Goal: Information Seeking & Learning: Find specific fact

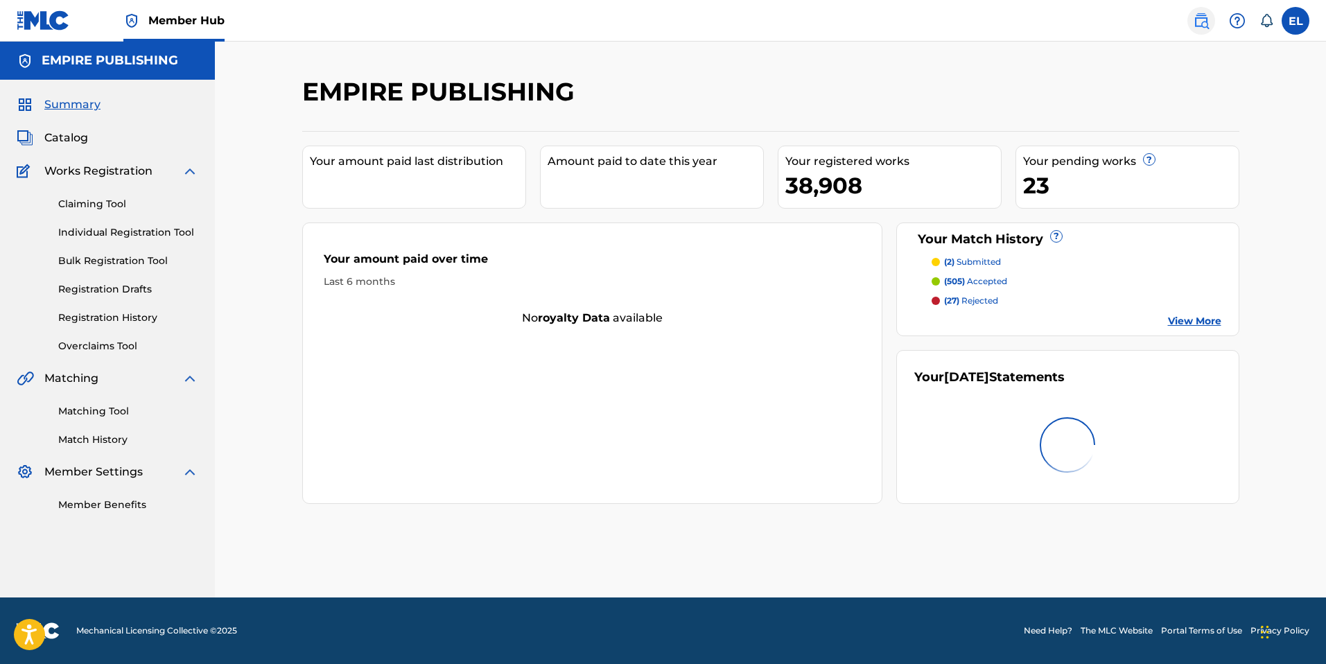
click at [1200, 22] on img at bounding box center [1201, 20] width 17 height 17
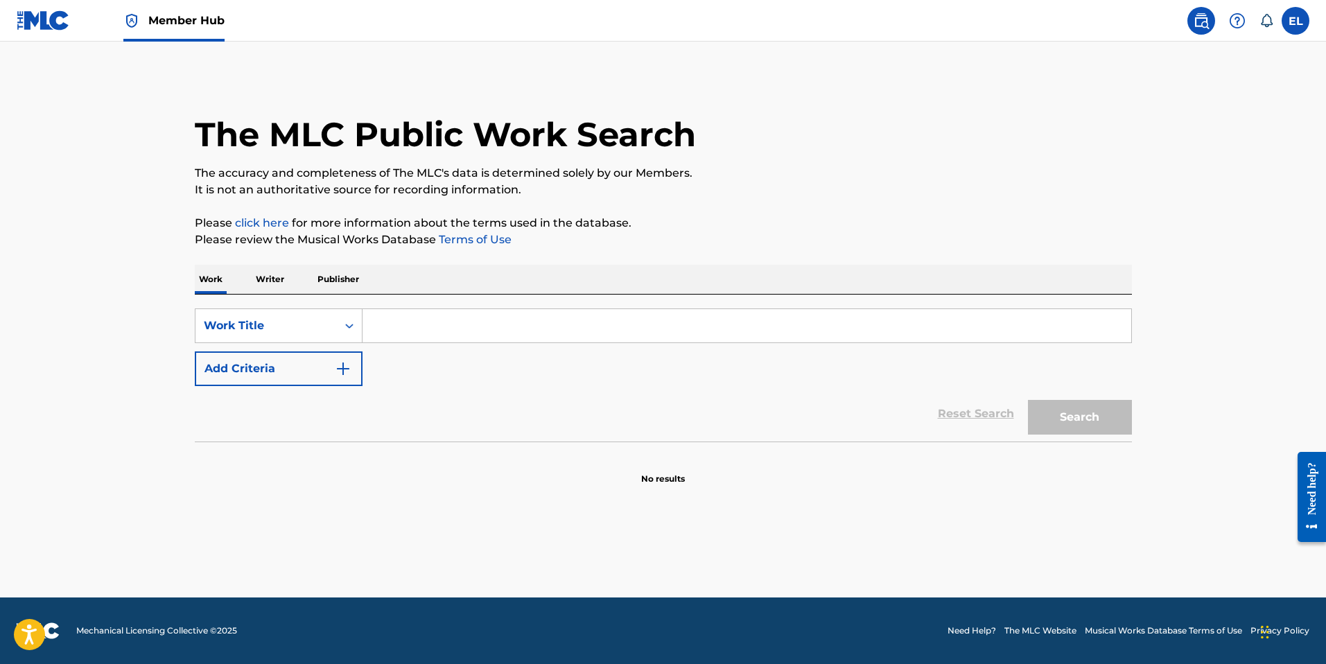
click at [584, 316] on input "Search Form" at bounding box center [747, 325] width 769 height 33
paste input "DQ2LXA"
type input "DQ2LXA"
click at [1102, 424] on button "Search" at bounding box center [1080, 417] width 104 height 35
click at [249, 335] on div "Work Title" at bounding box center [265, 326] width 141 height 26
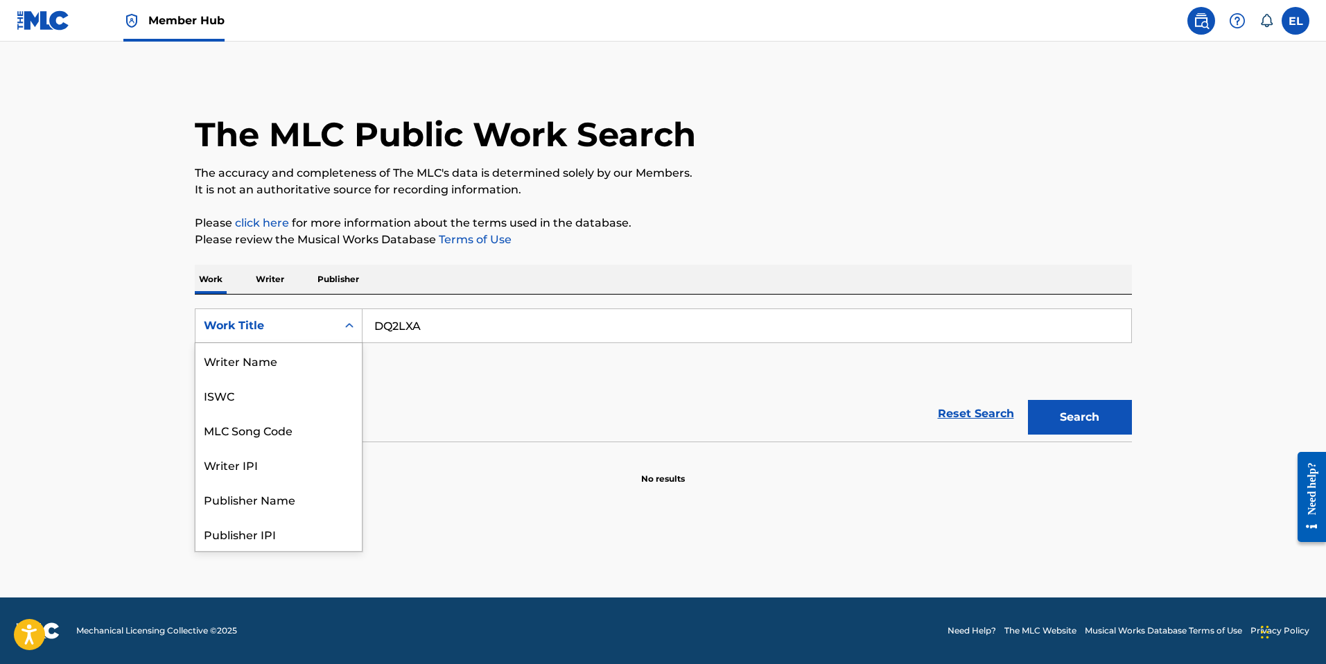
scroll to position [69, 0]
drag, startPoint x: 286, startPoint y: 365, endPoint x: 364, endPoint y: 376, distance: 79.1
click at [286, 365] on div "MLC Song Code" at bounding box center [278, 360] width 166 height 35
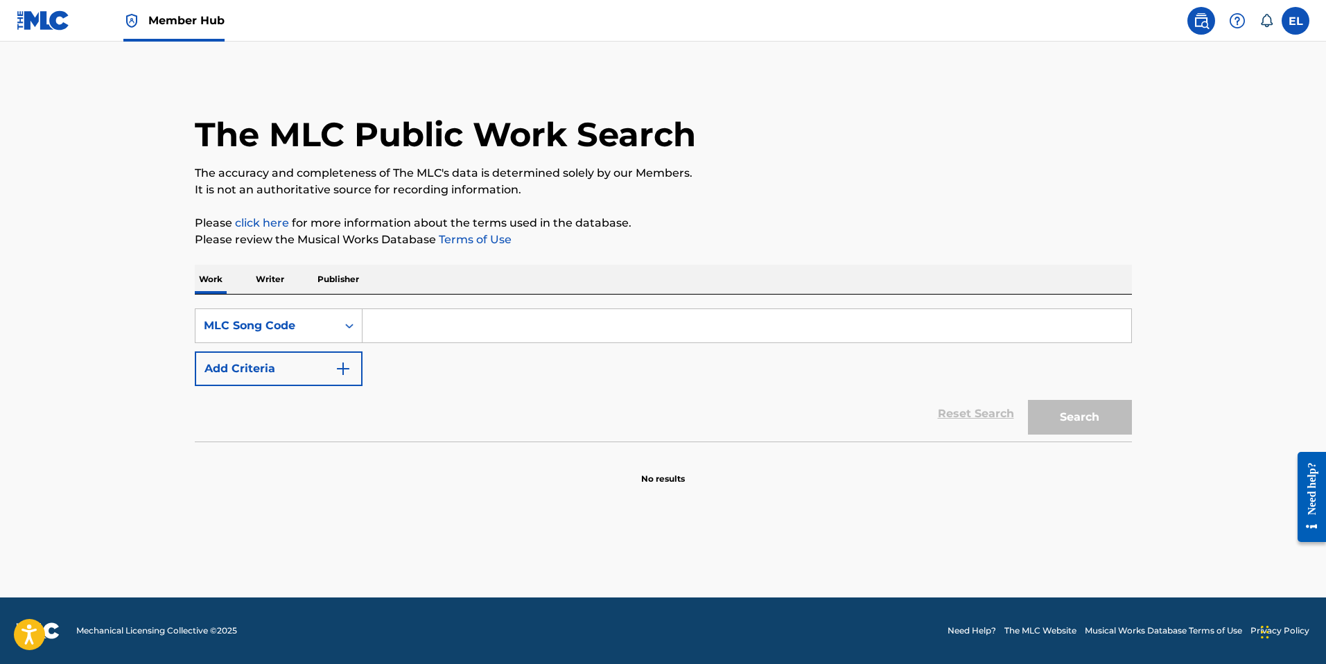
click at [799, 311] on input "Search Form" at bounding box center [747, 325] width 769 height 33
paste input "DQ2LXA"
type input "DQ2LXA"
click at [1100, 414] on button "Search" at bounding box center [1080, 417] width 104 height 35
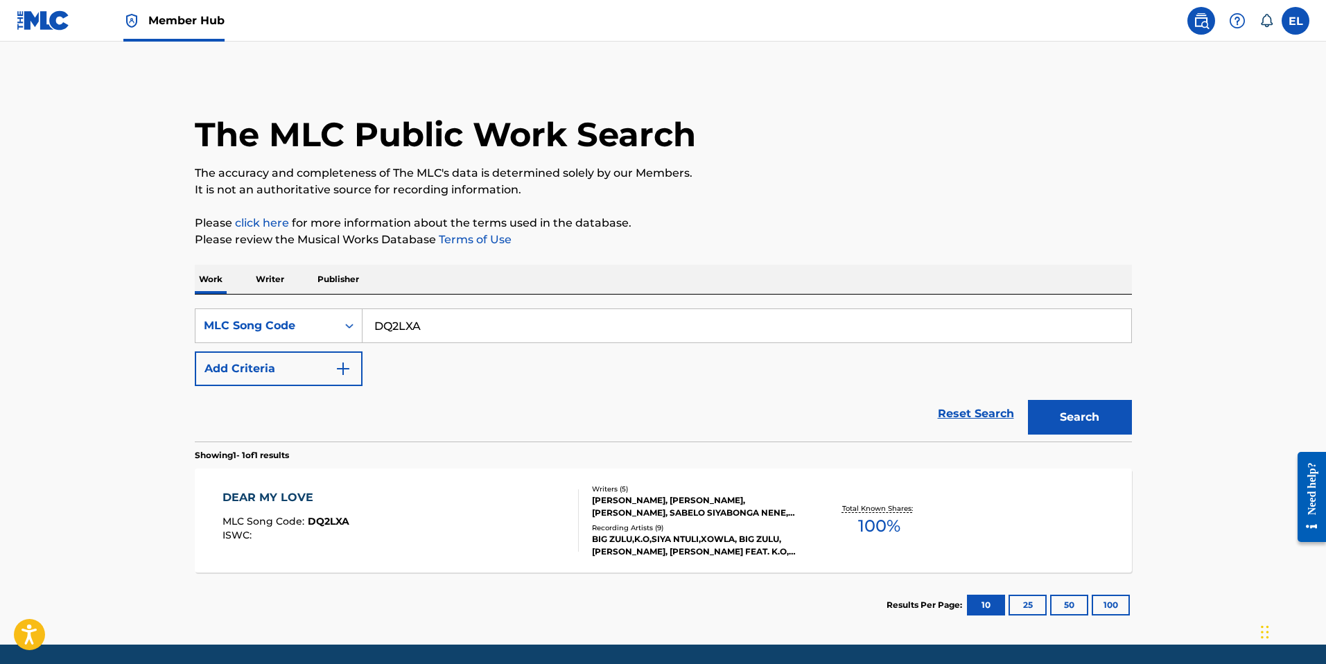
click at [393, 525] on div "DEAR MY LOVE MLC Song Code : DQ2LXA ISWC :" at bounding box center [401, 520] width 356 height 62
